Goal: Find specific page/section: Find specific page/section

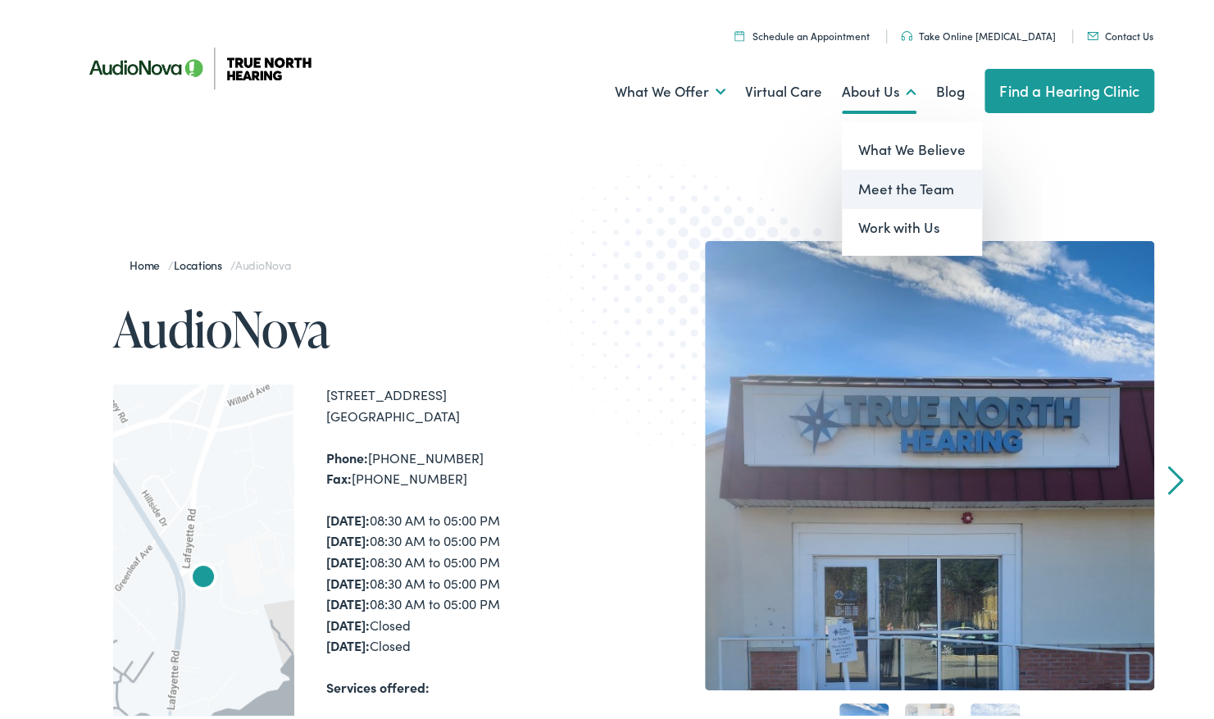
click at [901, 186] on link "Meet the Team" at bounding box center [912, 185] width 140 height 39
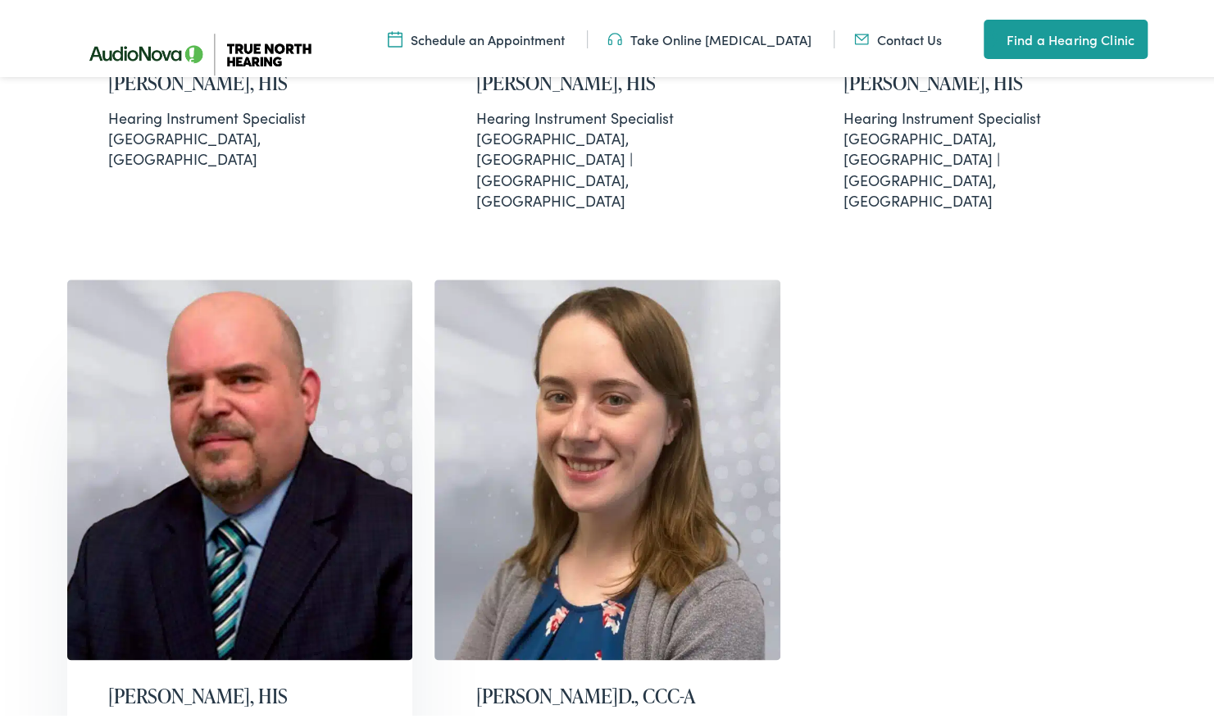
scroll to position [1066, 0]
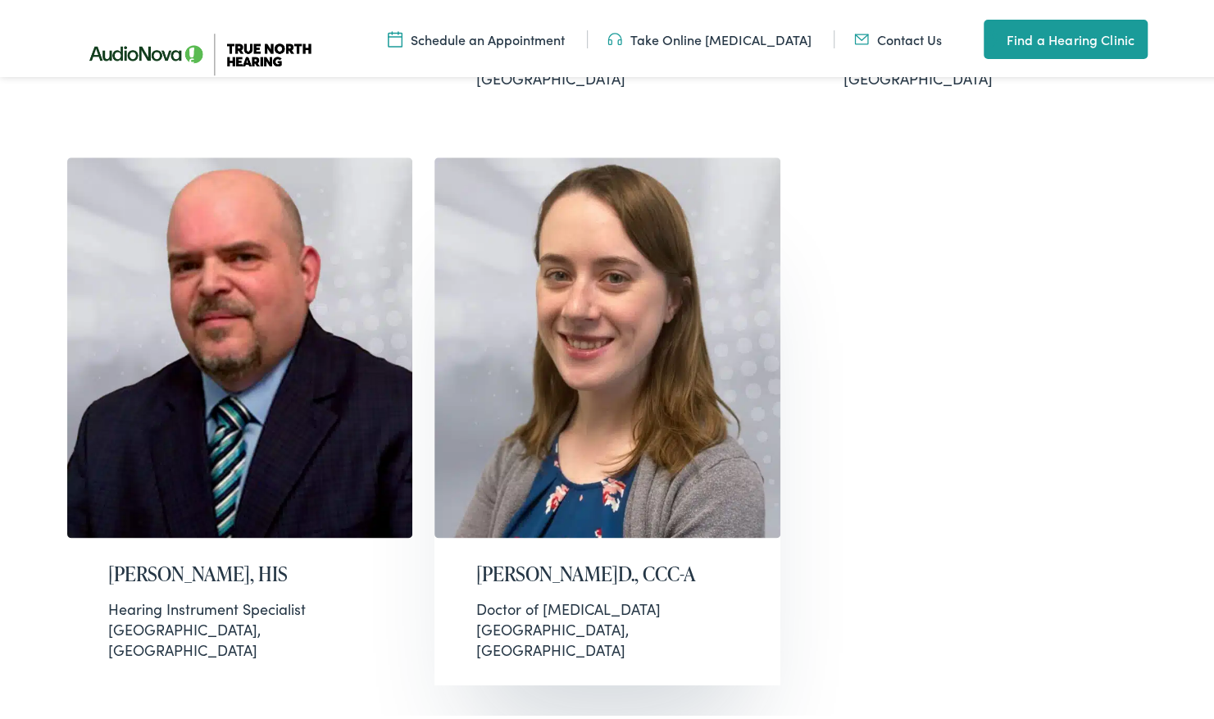
click at [648, 595] on div "Doctor of [MEDICAL_DATA]" at bounding box center [607, 605] width 264 height 20
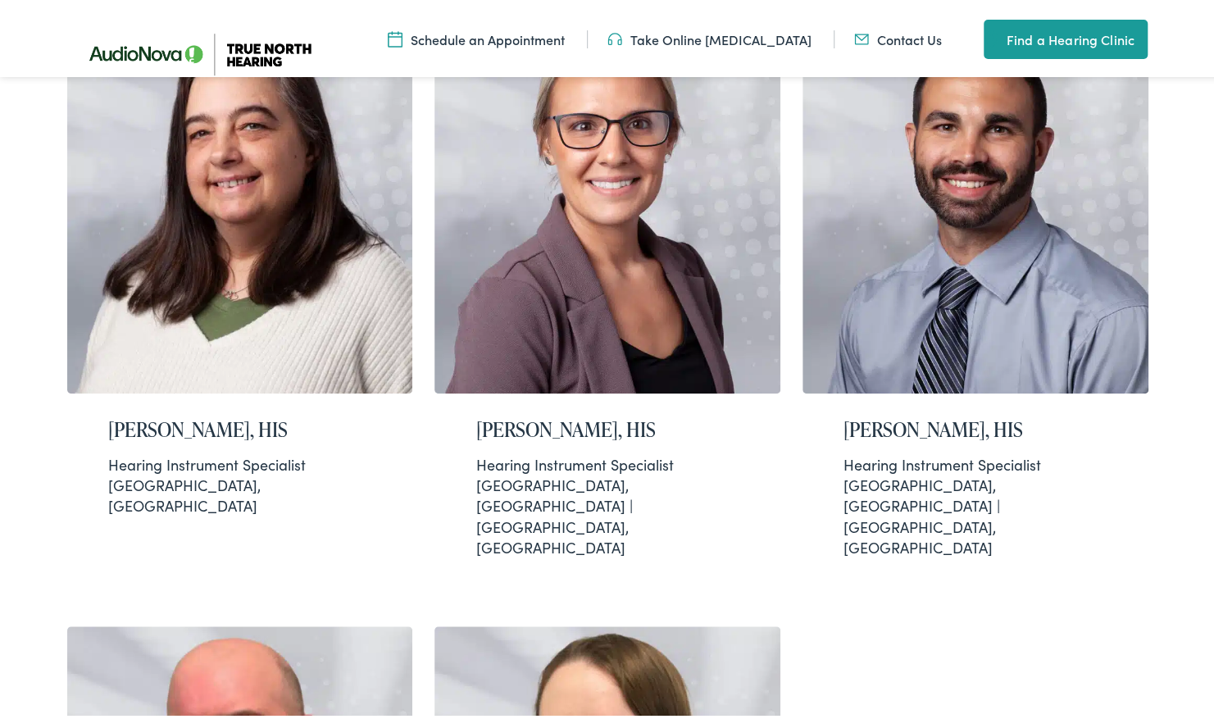
scroll to position [492, 0]
